Goal: Task Accomplishment & Management: Complete application form

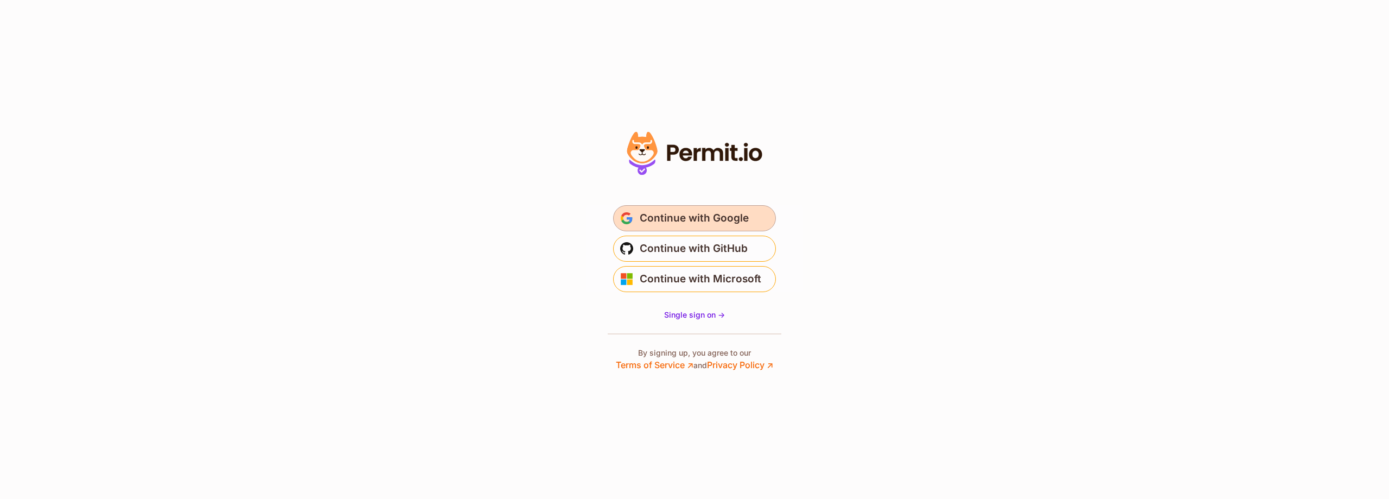
click at [702, 220] on span "Continue with Google" at bounding box center [694, 217] width 109 height 17
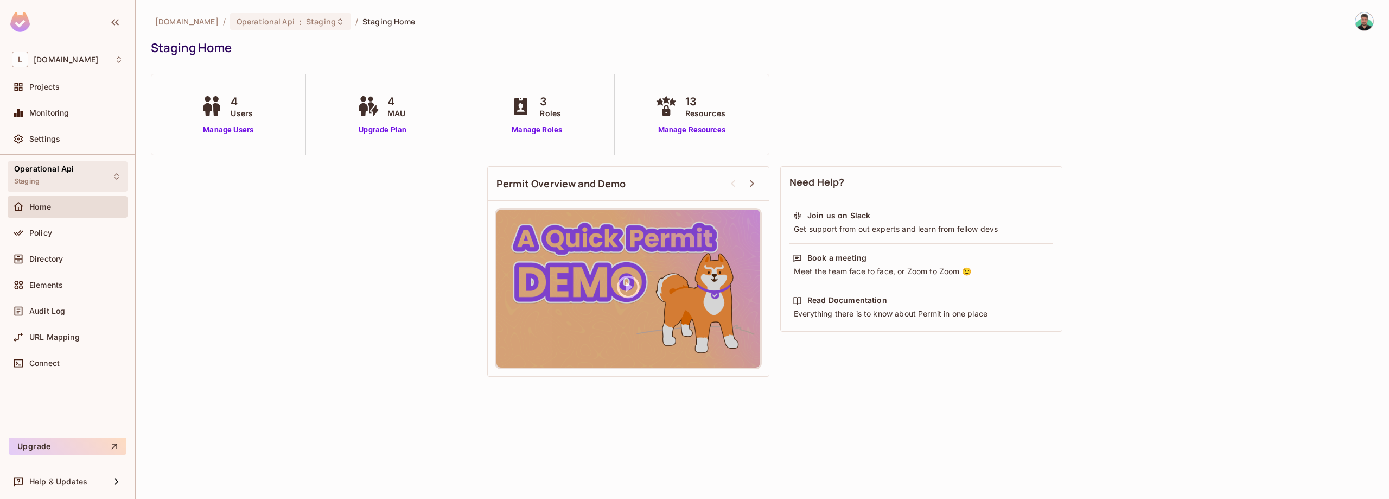
click at [49, 170] on span "Operational Api" at bounding box center [44, 168] width 60 height 9
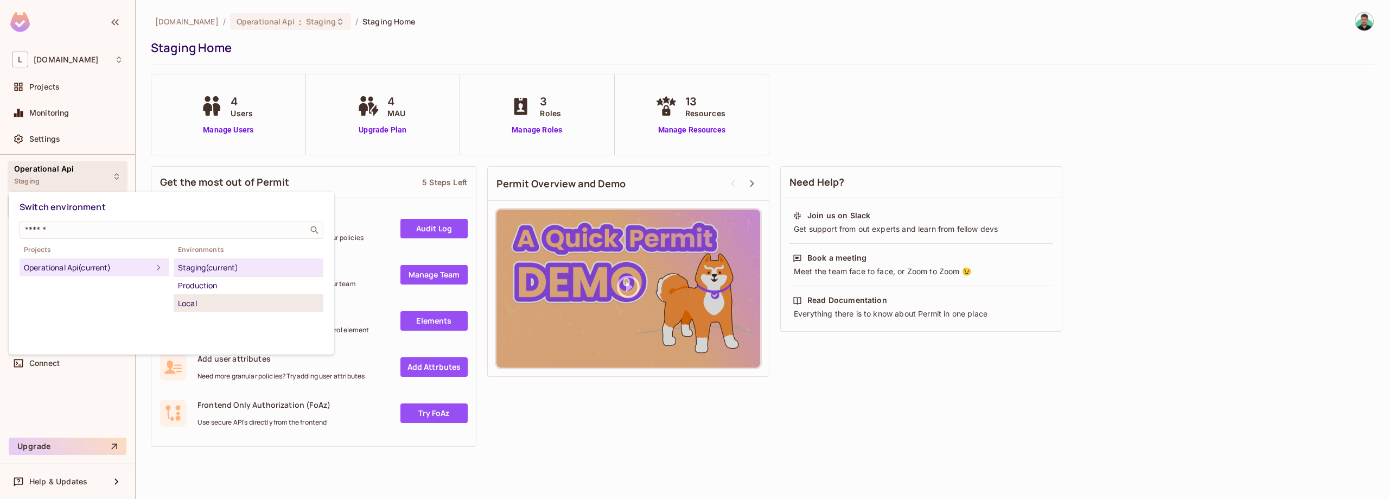
click at [193, 304] on div "Local" at bounding box center [248, 303] width 141 height 13
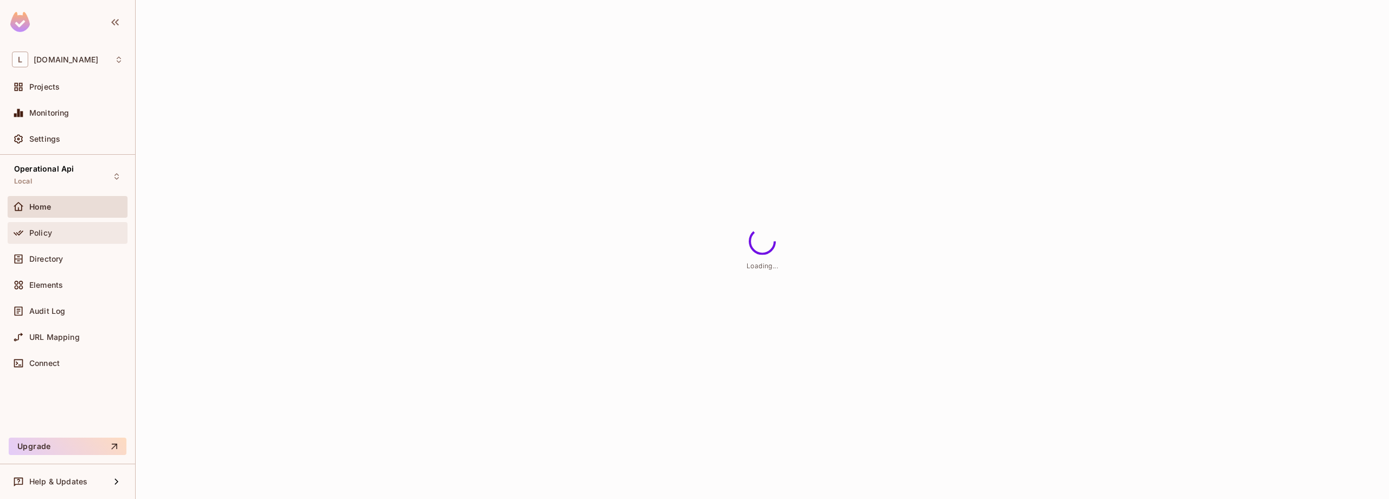
click at [56, 232] on div "Policy" at bounding box center [76, 232] width 94 height 9
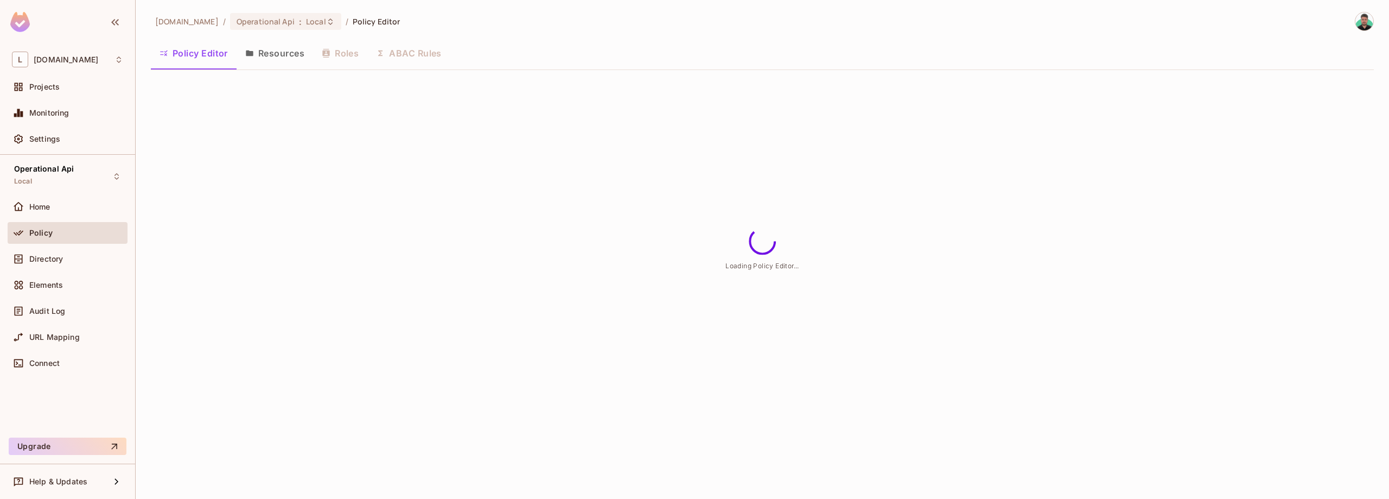
click at [283, 58] on button "Resources" at bounding box center [275, 53] width 77 height 27
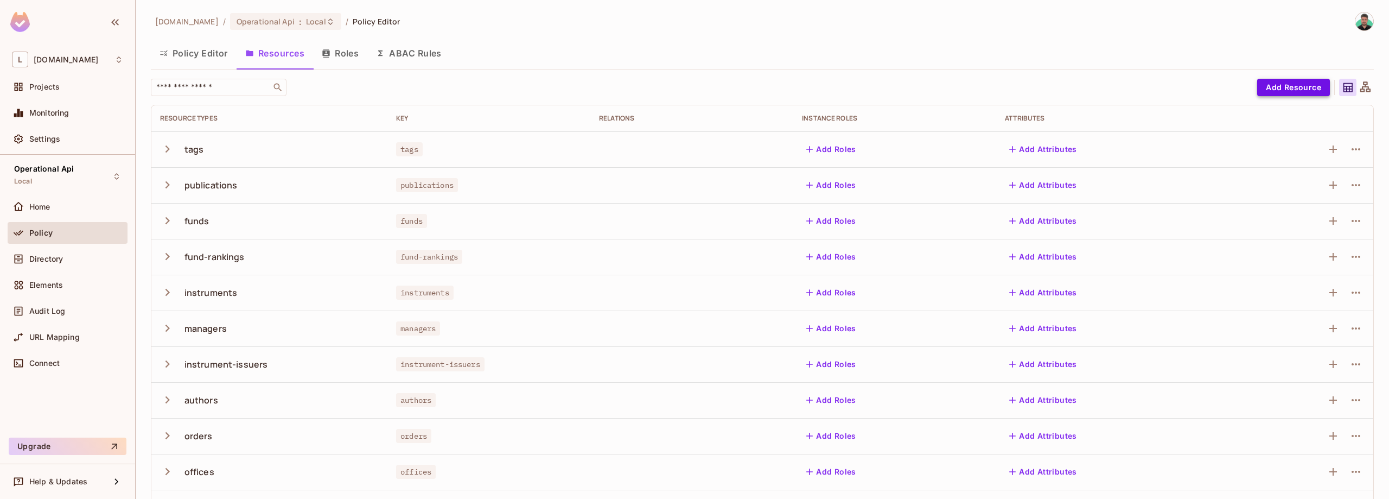
click at [1291, 88] on button "Add Resource" at bounding box center [1293, 87] width 73 height 17
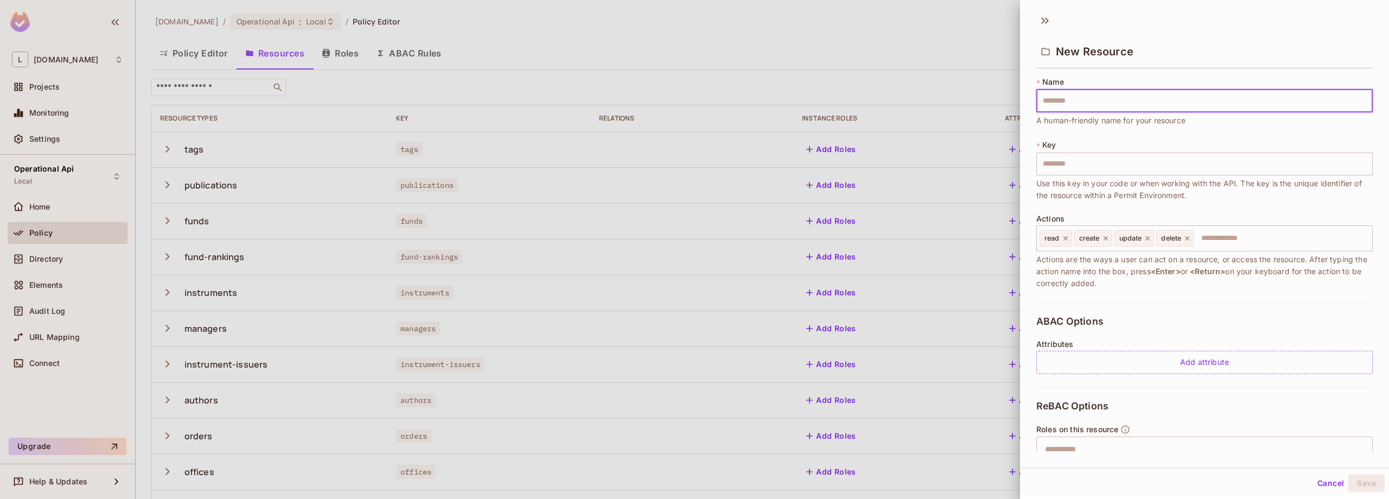
type input "********"
click at [1060, 237] on div "read" at bounding box center [1056, 238] width 33 height 16
type input "********"
click at [1064, 238] on icon at bounding box center [1066, 238] width 8 height 8
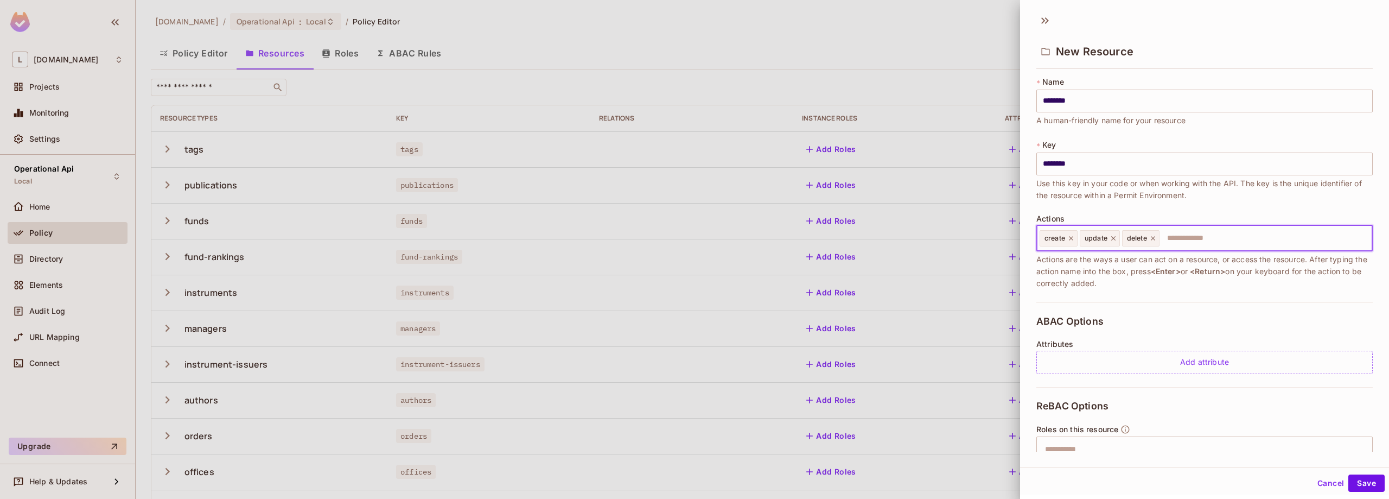
click at [1064, 238] on span "create" at bounding box center [1055, 238] width 21 height 9
click at [1068, 235] on div "create" at bounding box center [1059, 238] width 38 height 16
click at [1071, 234] on div "create" at bounding box center [1059, 238] width 38 height 16
click at [1071, 239] on icon at bounding box center [1072, 238] width 8 height 8
click at [1073, 239] on icon at bounding box center [1074, 238] width 8 height 8
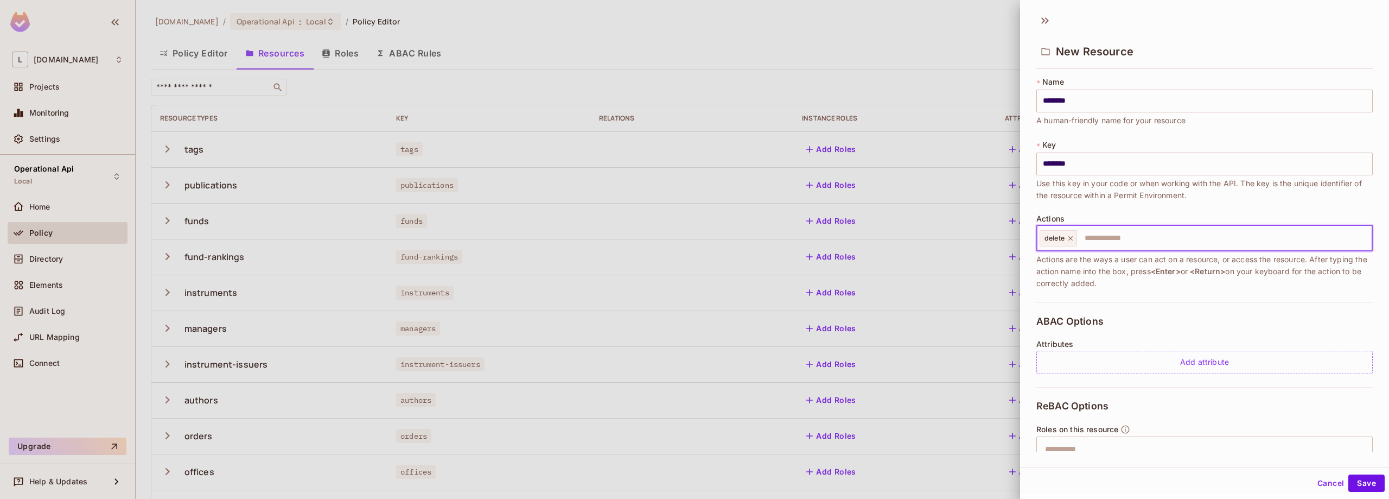
click at [1073, 239] on icon at bounding box center [1071, 238] width 8 height 8
click at [1068, 240] on input "text" at bounding box center [1203, 238] width 329 height 22
type input "******"
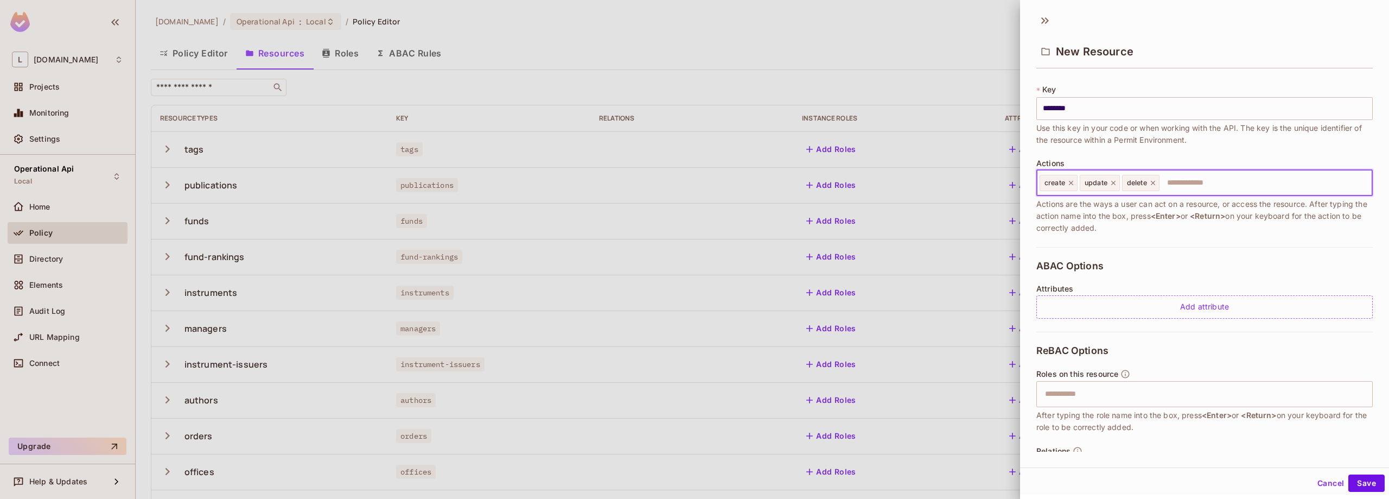
scroll to position [98, 0]
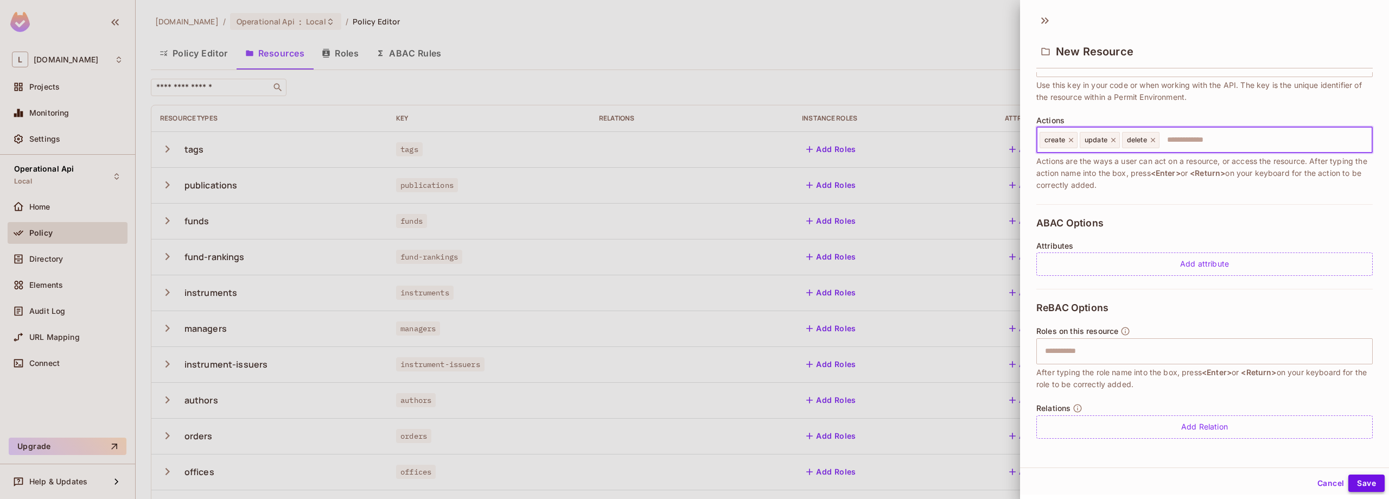
click at [1362, 479] on button "Save" at bounding box center [1367, 482] width 36 height 17
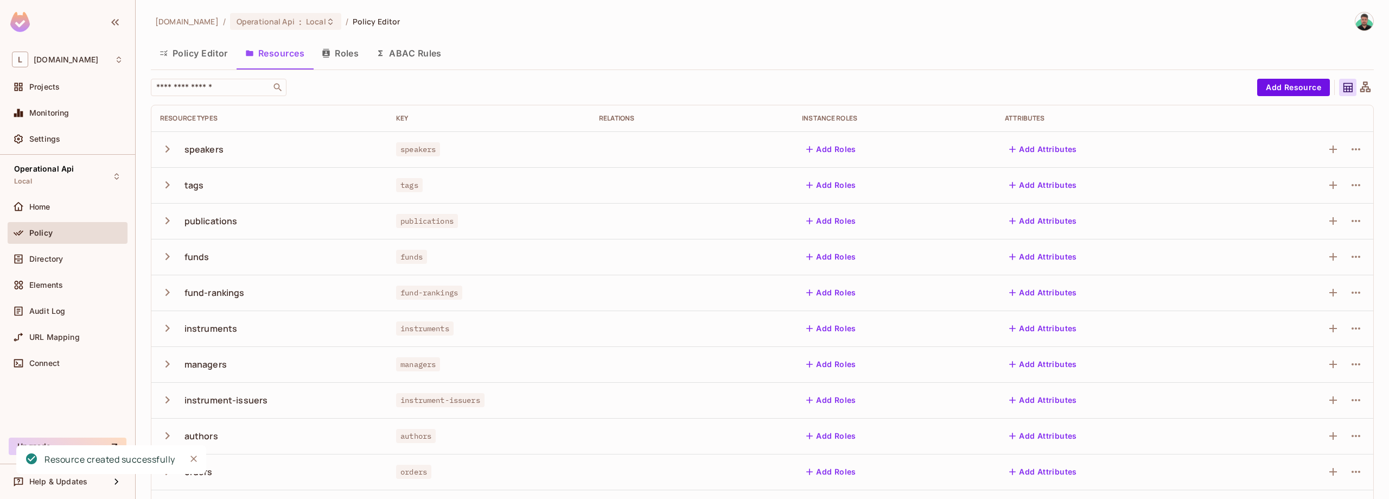
click at [203, 62] on button "Policy Editor" at bounding box center [194, 53] width 86 height 27
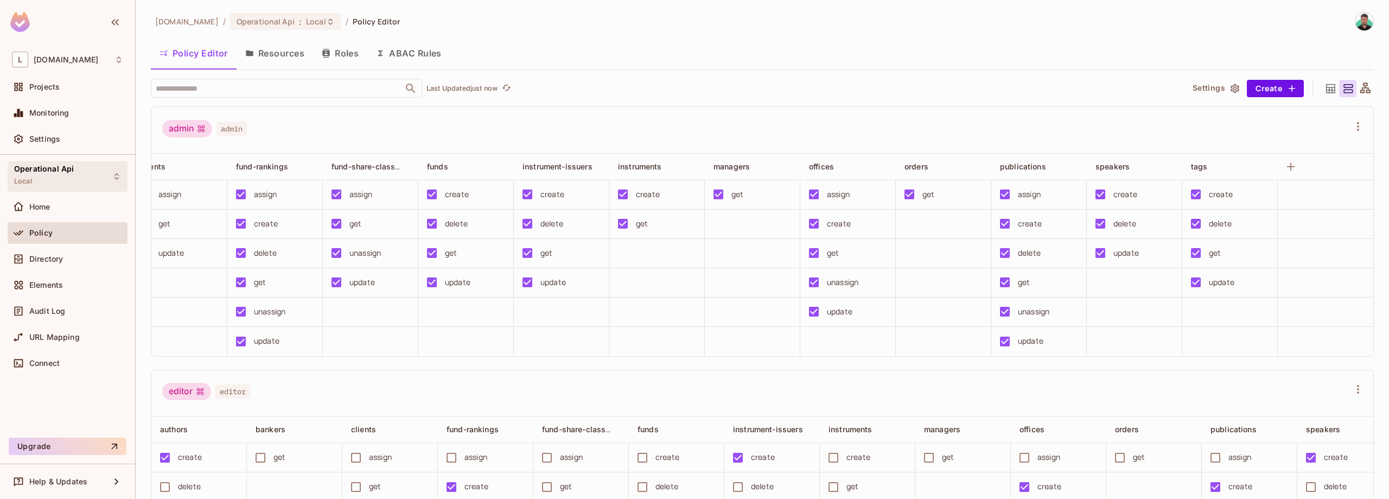
click at [77, 177] on div "Operational Api Local" at bounding box center [68, 176] width 120 height 30
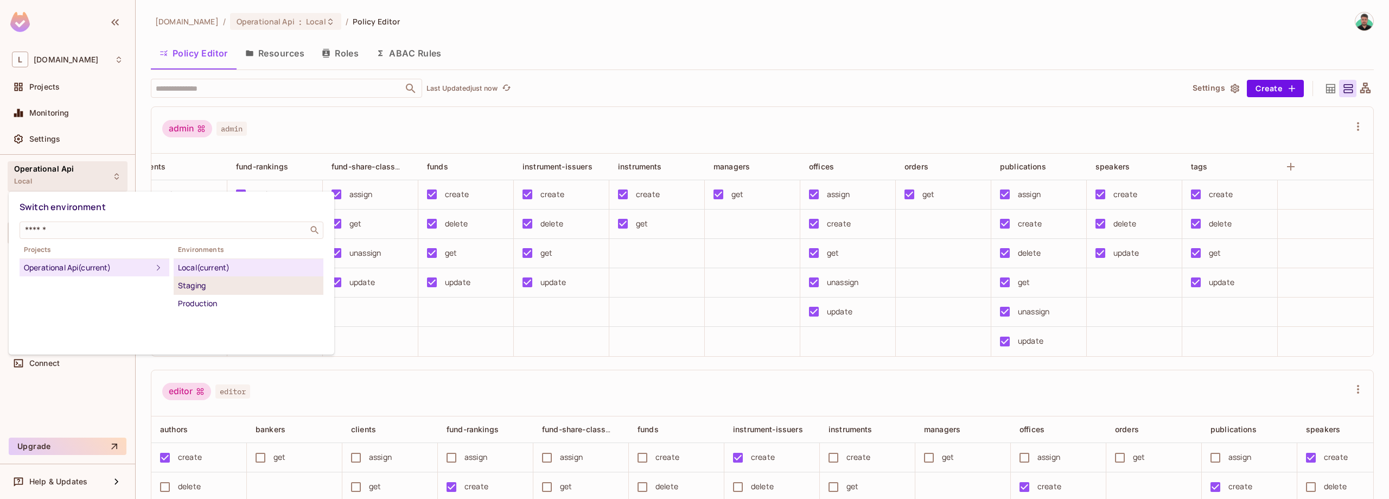
click at [255, 289] on div "Staging" at bounding box center [248, 285] width 141 height 13
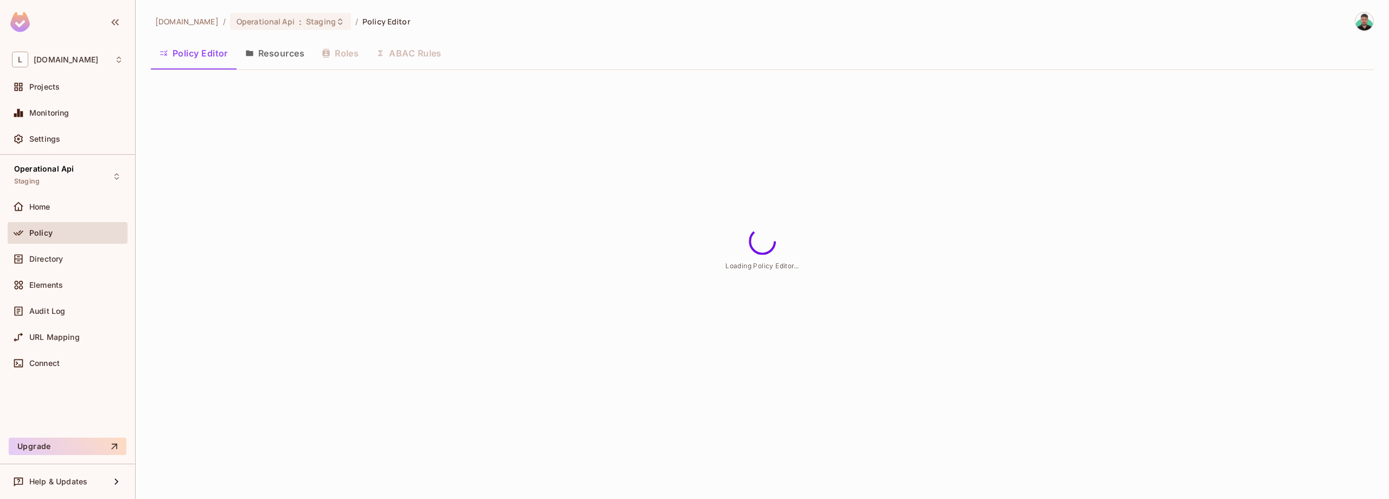
click at [277, 53] on button "Resources" at bounding box center [275, 53] width 77 height 27
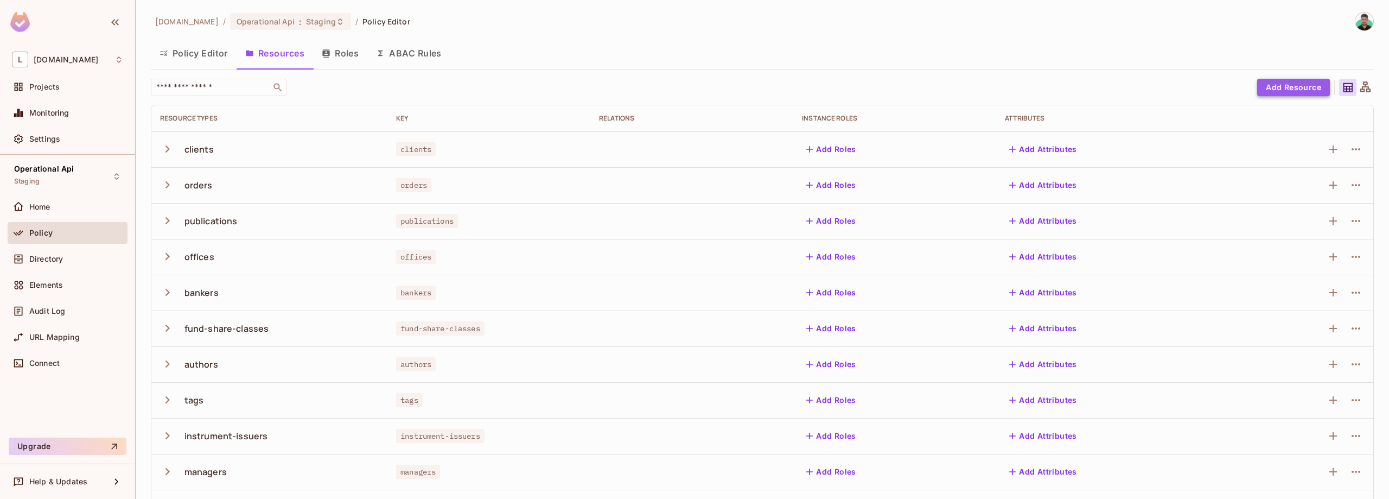
click at [1298, 88] on button "Add Resource" at bounding box center [1293, 87] width 73 height 17
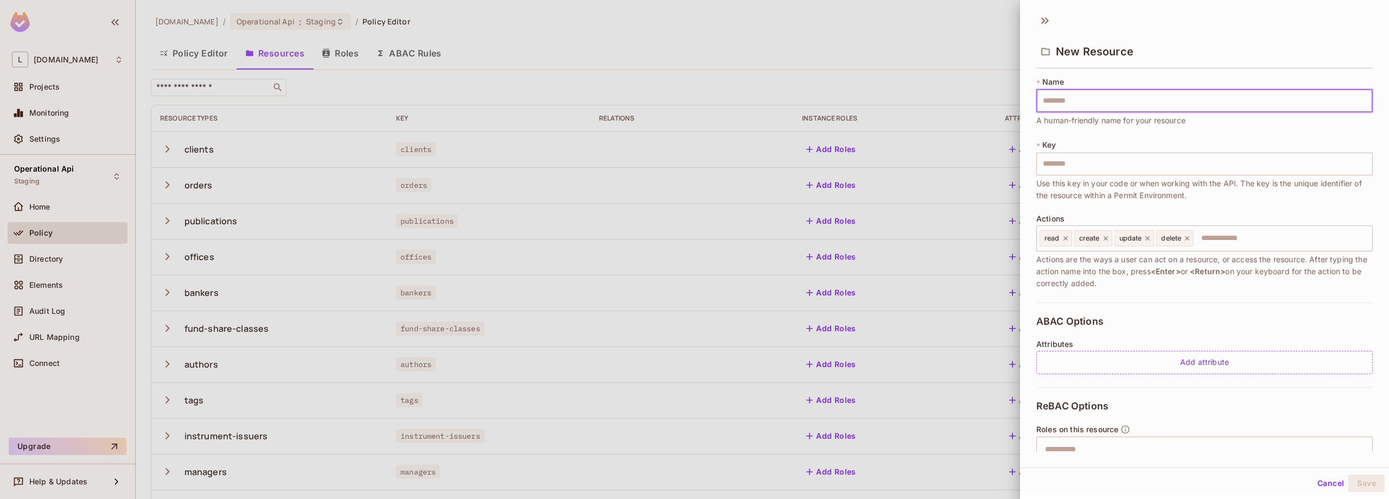
click at [1059, 99] on input "text" at bounding box center [1205, 101] width 336 height 23
type input "*"
type input "**"
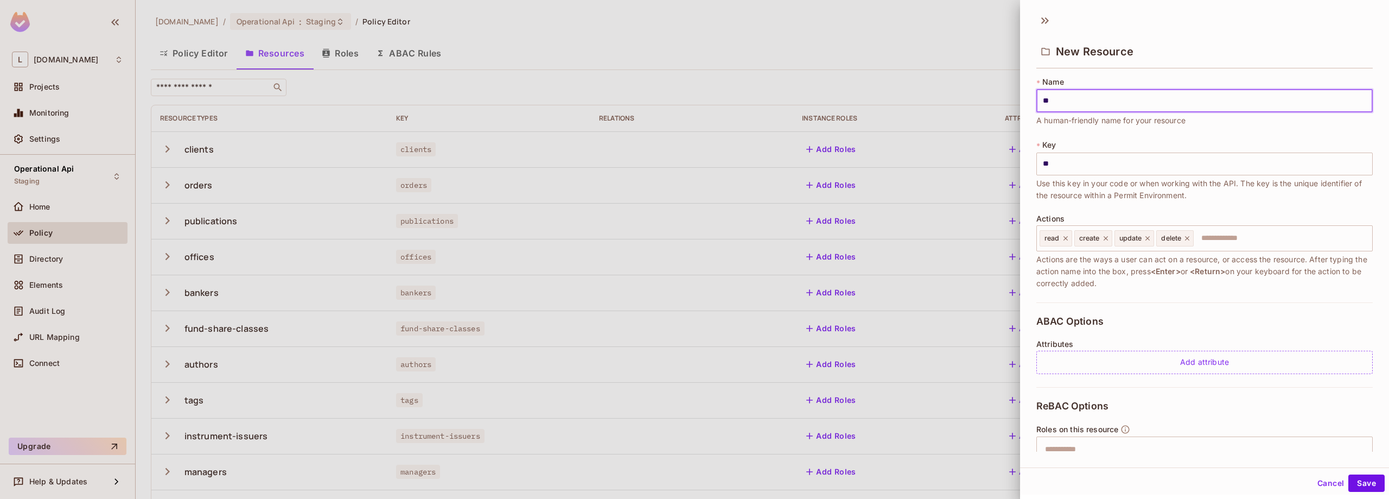
type input "***"
type input "********"
click at [1062, 243] on div "read" at bounding box center [1056, 238] width 33 height 16
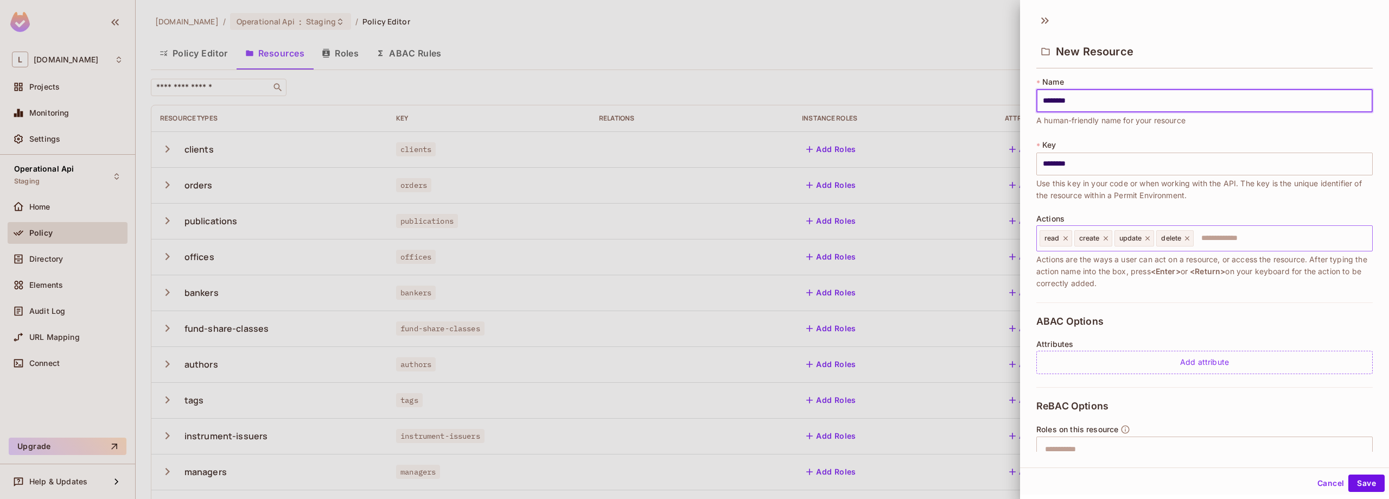
type input "********"
click at [1064, 237] on icon at bounding box center [1066, 238] width 8 height 8
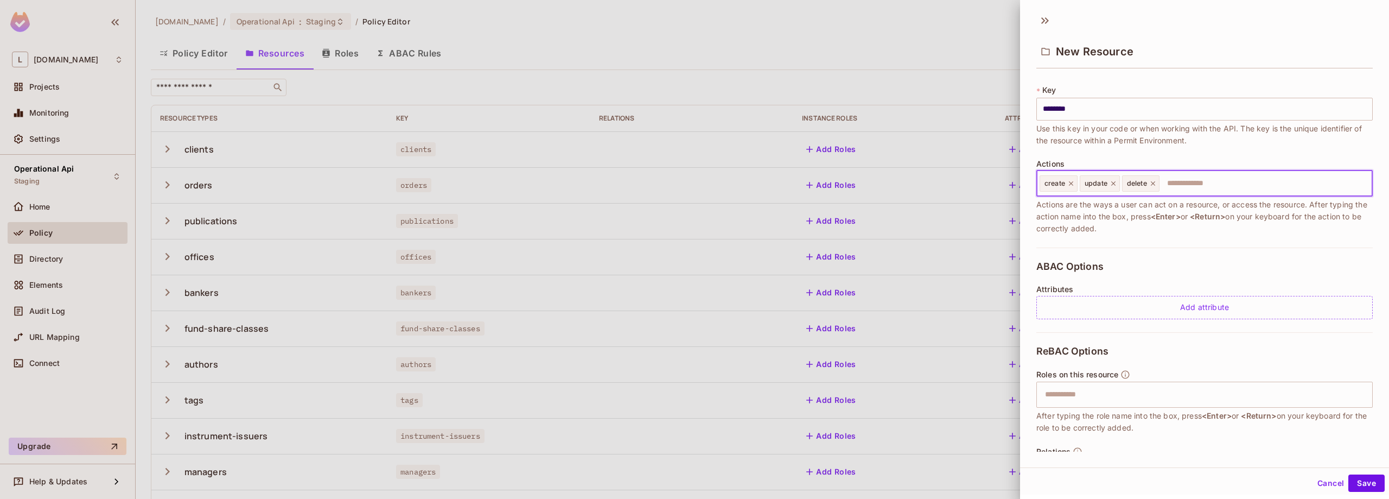
scroll to position [98, 0]
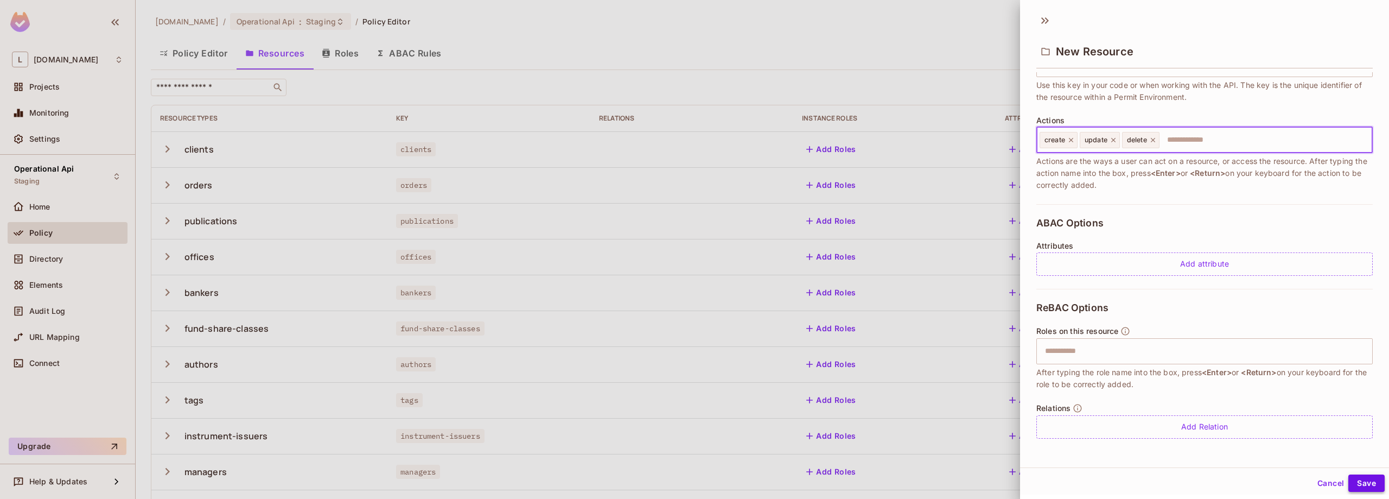
click at [1368, 480] on button "Save" at bounding box center [1367, 482] width 36 height 17
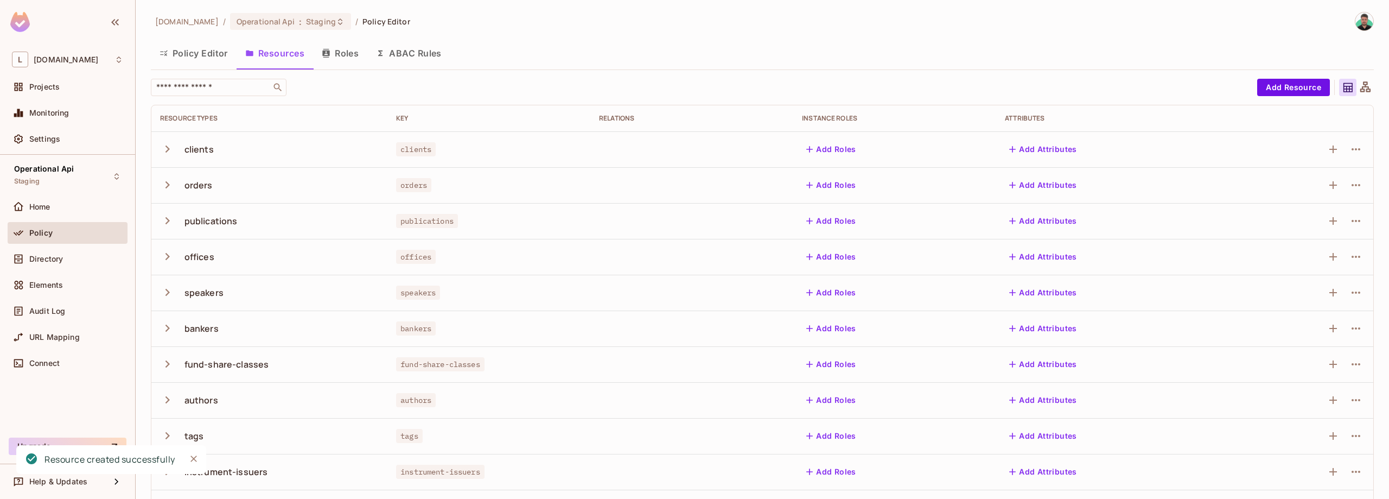
click at [196, 54] on button "Policy Editor" at bounding box center [194, 53] width 86 height 27
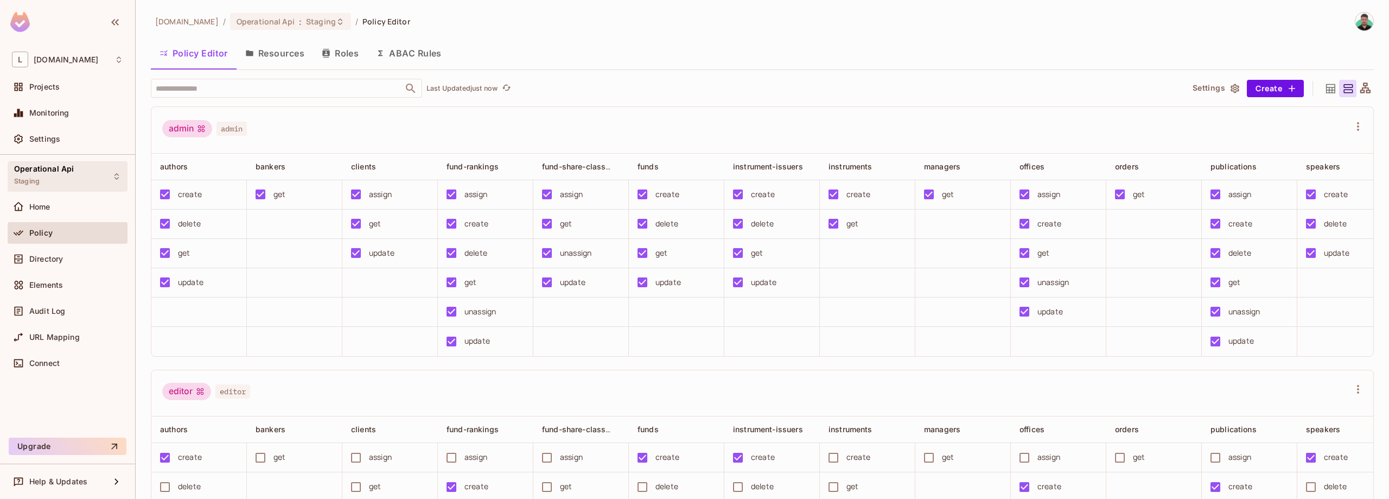
click at [74, 182] on div "Operational Api Staging" at bounding box center [68, 176] width 120 height 30
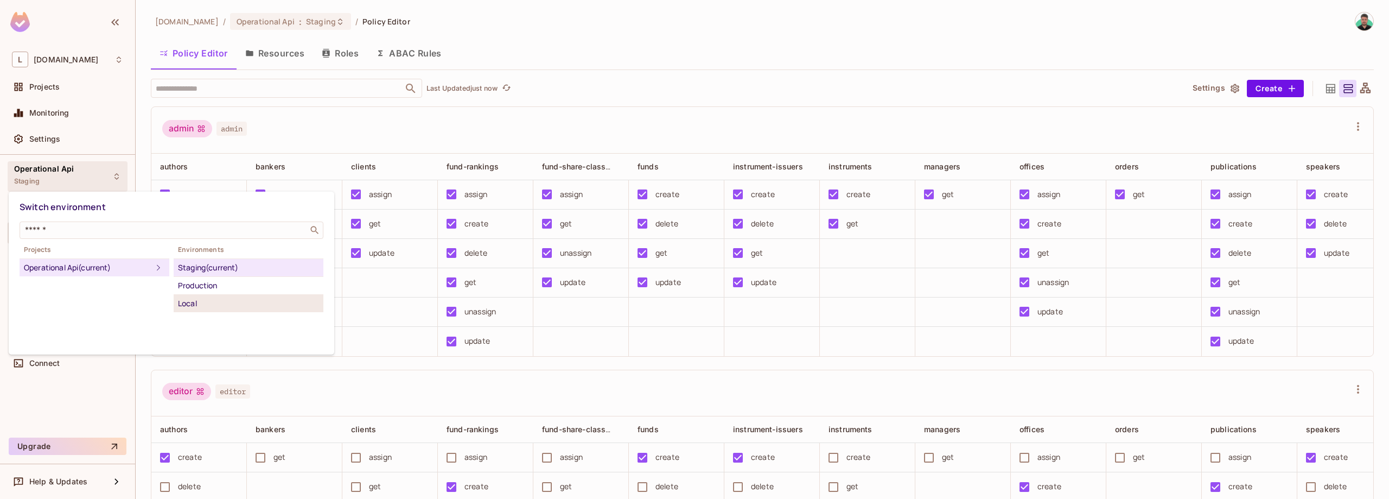
click at [224, 306] on div "Local" at bounding box center [248, 303] width 141 height 13
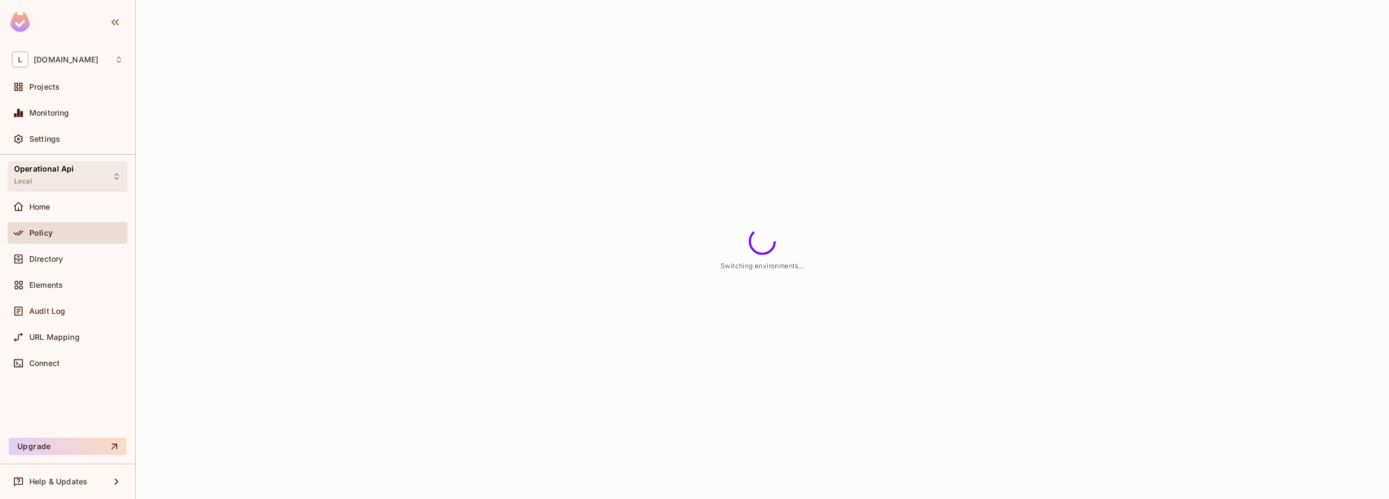
click at [14, 164] on div "Operational Api Local" at bounding box center [68, 176] width 120 height 30
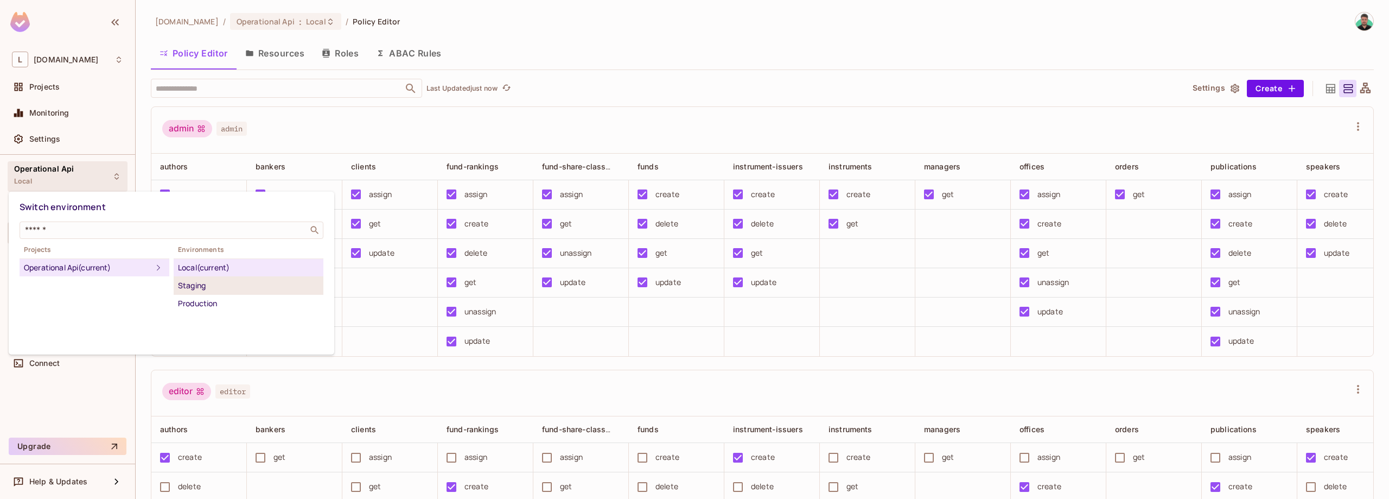
click at [192, 282] on div "Staging" at bounding box center [248, 285] width 141 height 13
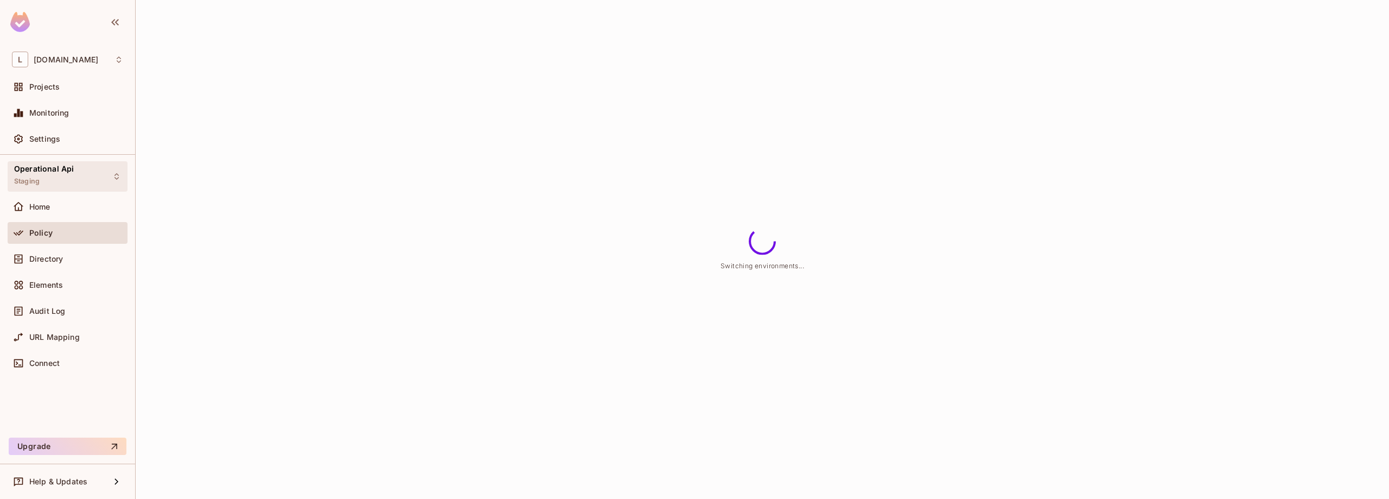
click at [87, 175] on div "Operational Api Staging" at bounding box center [68, 176] width 120 height 30
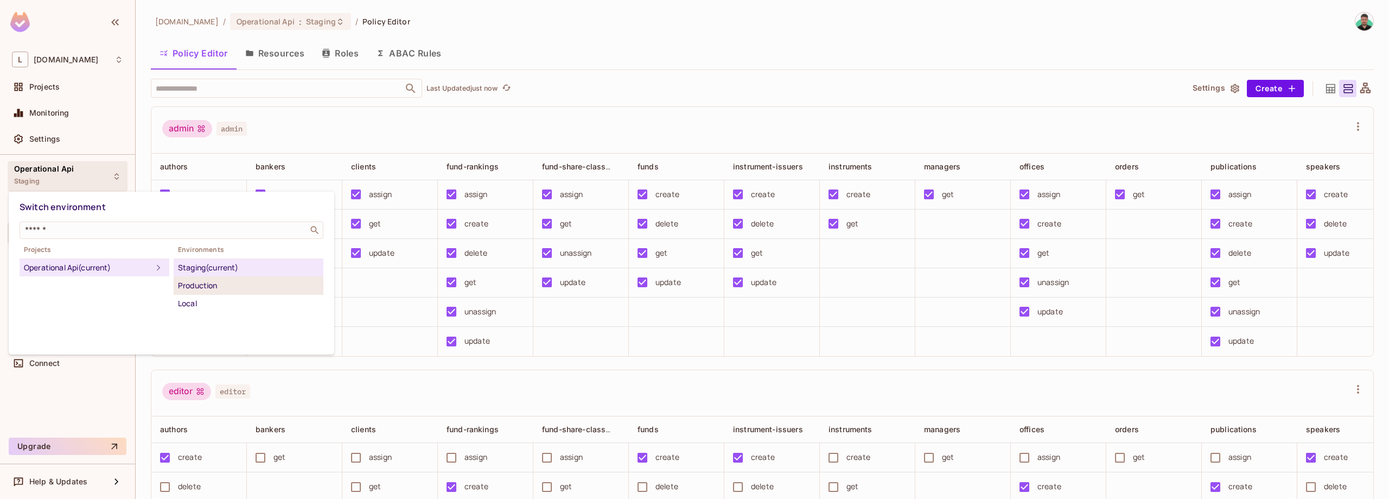
click at [211, 285] on div "Production" at bounding box center [248, 285] width 141 height 13
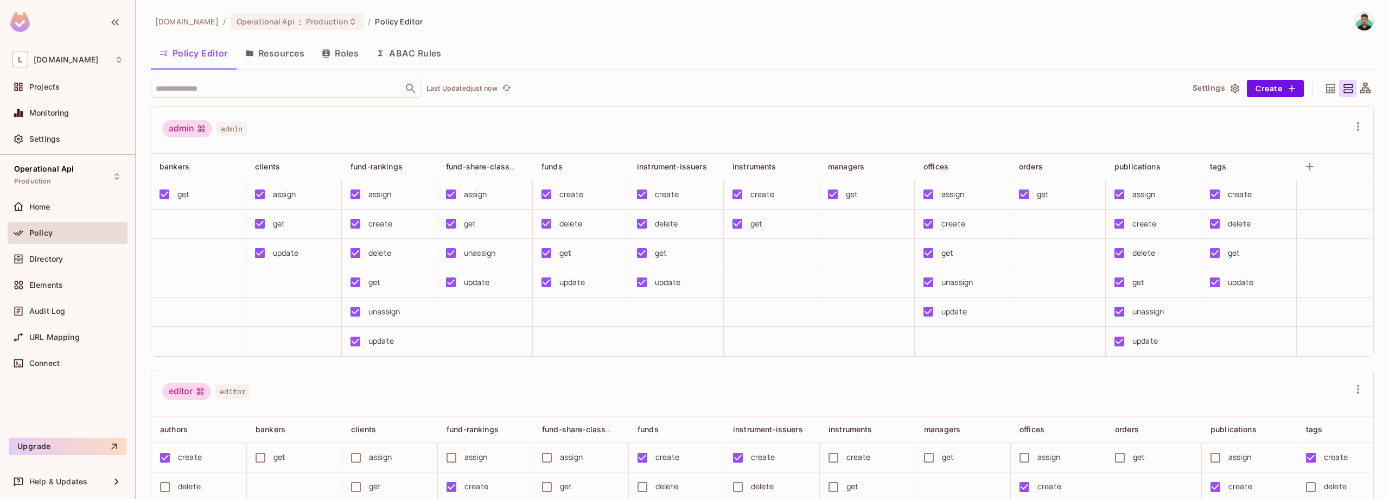
scroll to position [0, 115]
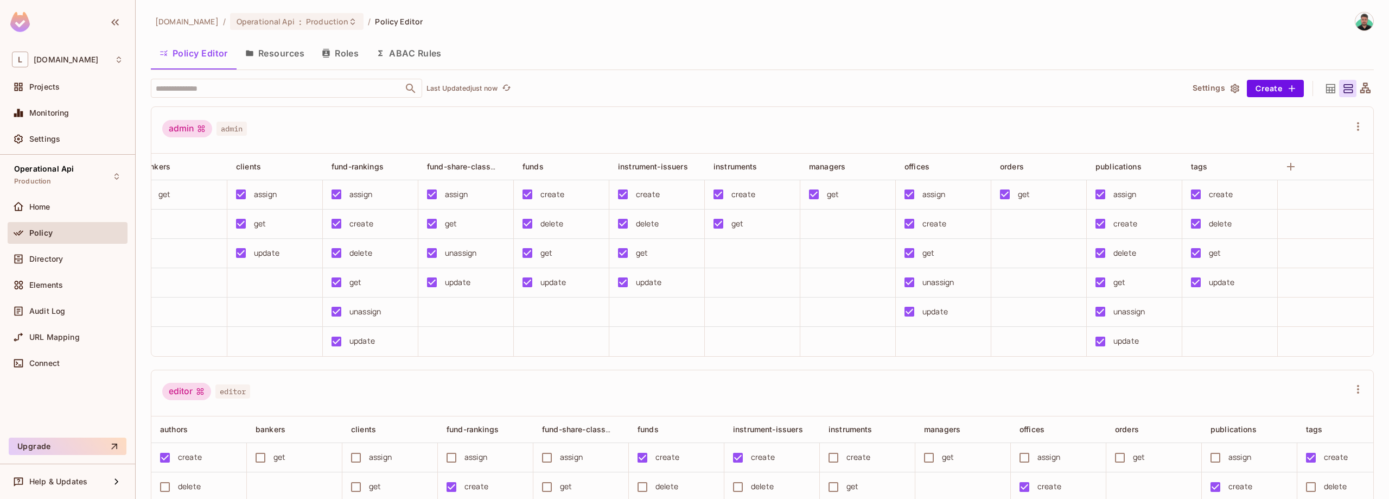
click at [285, 55] on button "Resources" at bounding box center [275, 53] width 77 height 27
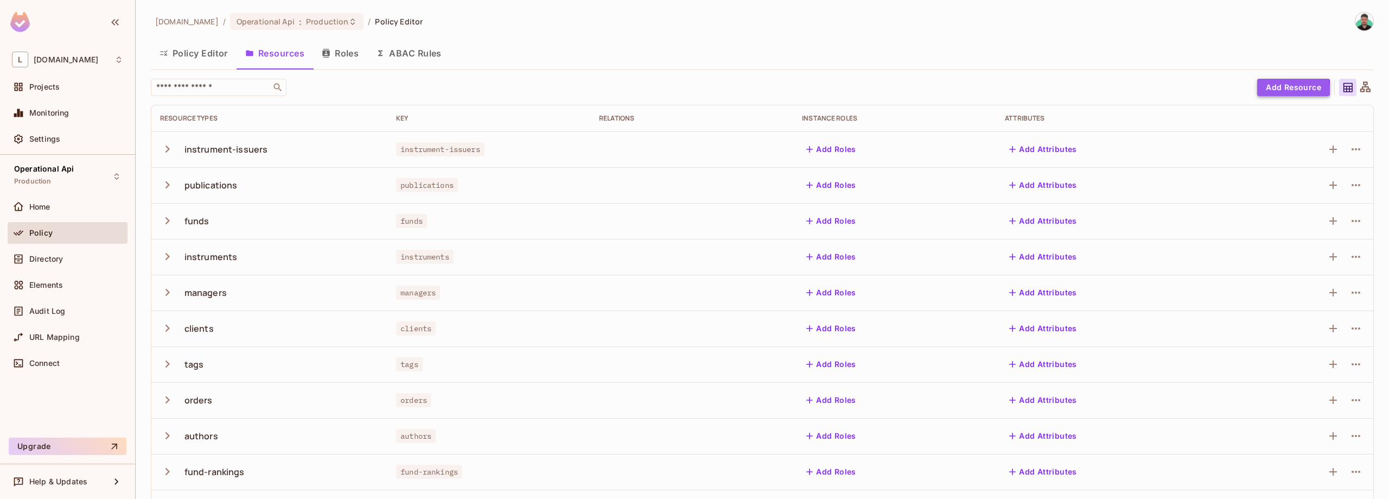
click at [1270, 89] on button "Add Resource" at bounding box center [1293, 87] width 73 height 17
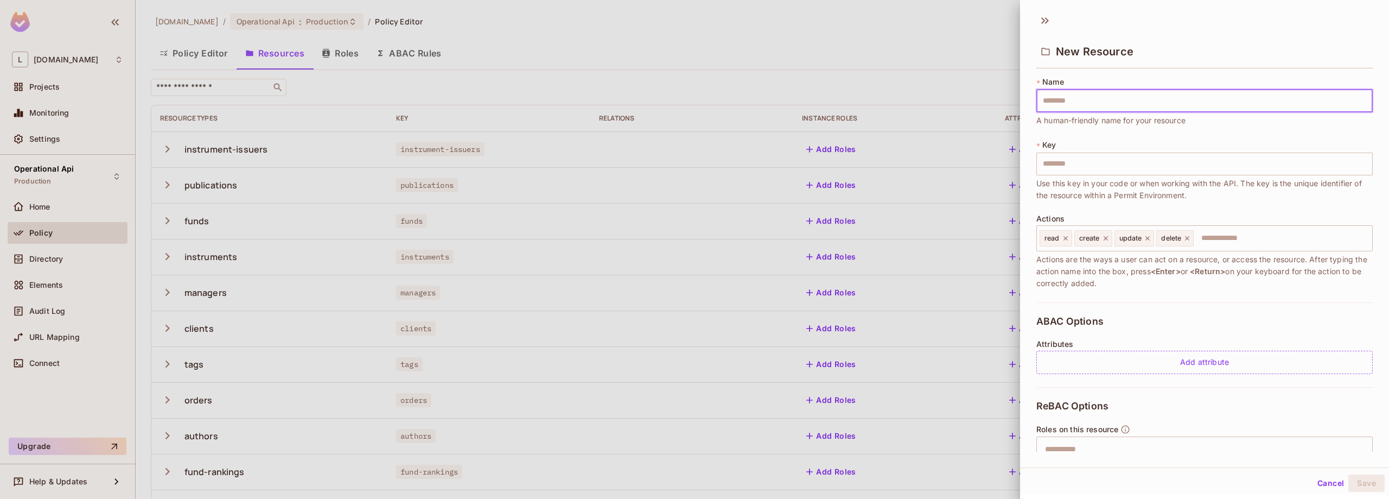
click at [1070, 99] on input "text" at bounding box center [1205, 101] width 336 height 23
click at [1067, 107] on input "text" at bounding box center [1205, 101] width 336 height 23
type input "********"
click at [1068, 239] on icon at bounding box center [1066, 238] width 8 height 8
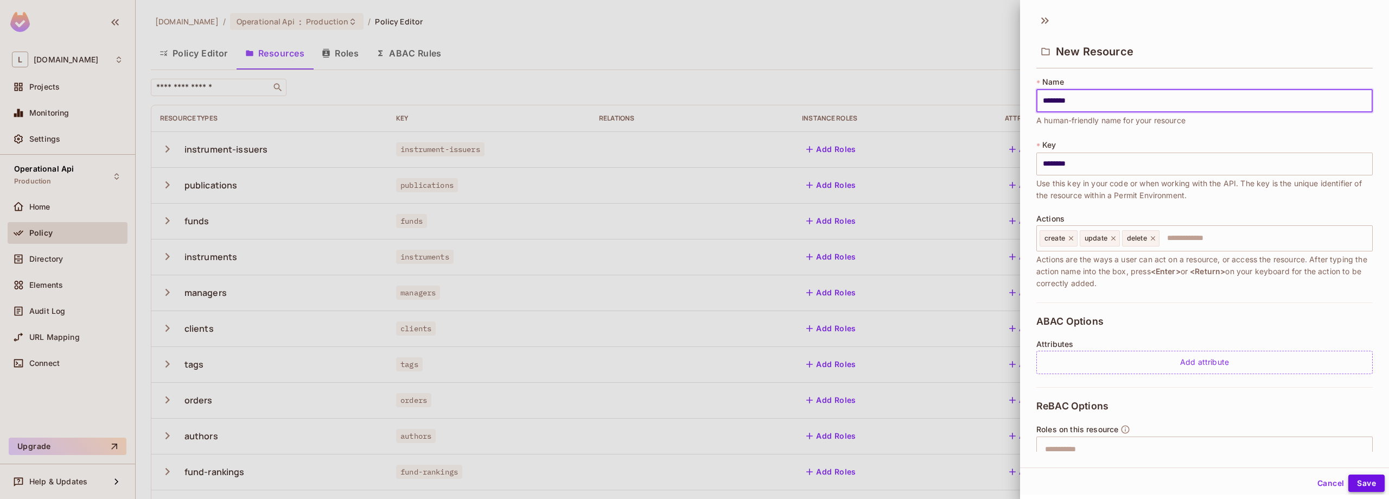
type input "********"
click at [1366, 487] on button "Save" at bounding box center [1367, 482] width 36 height 17
